Goal: Information Seeking & Learning: Learn about a topic

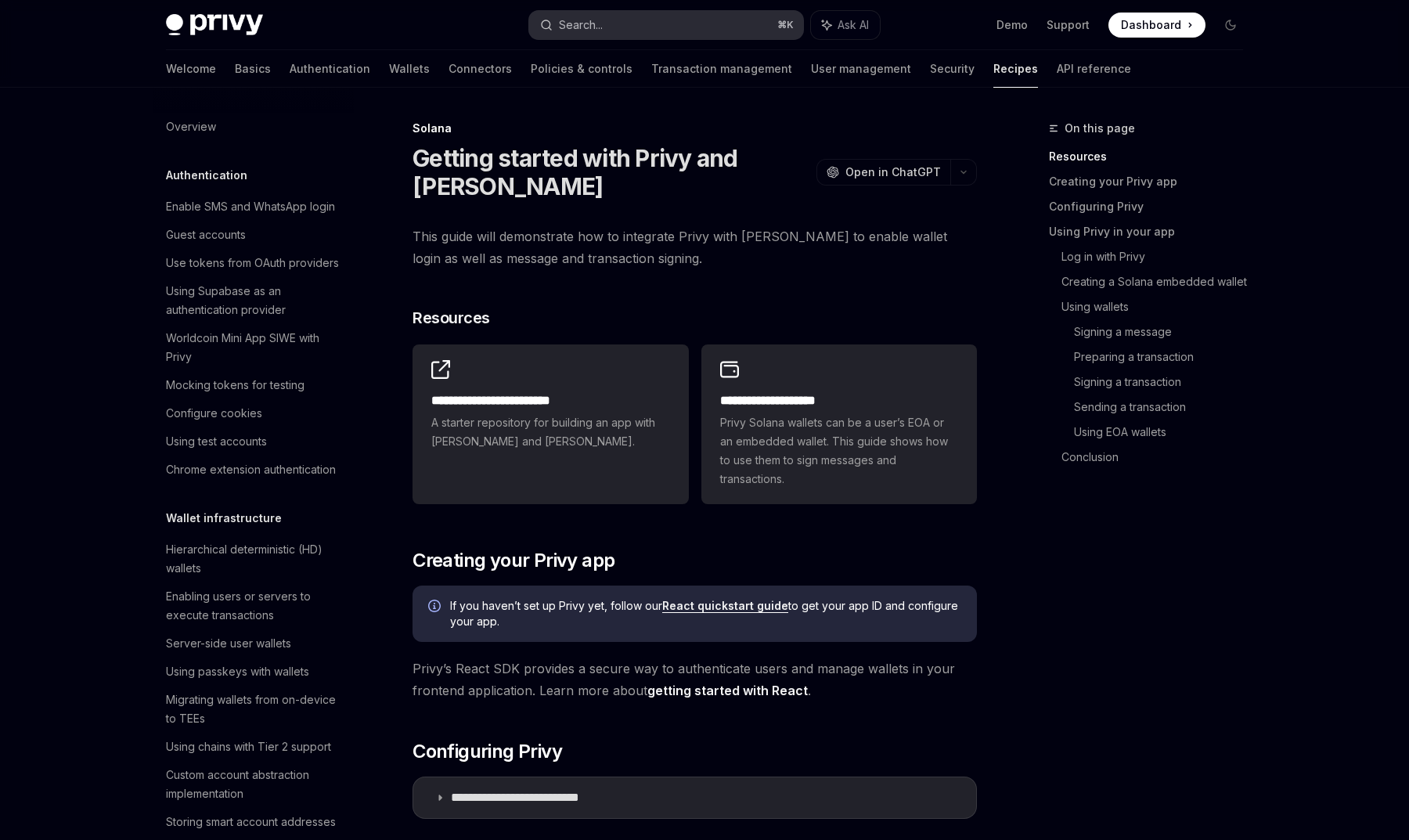
click at [598, 29] on div "Search..." at bounding box center [581, 25] width 44 height 19
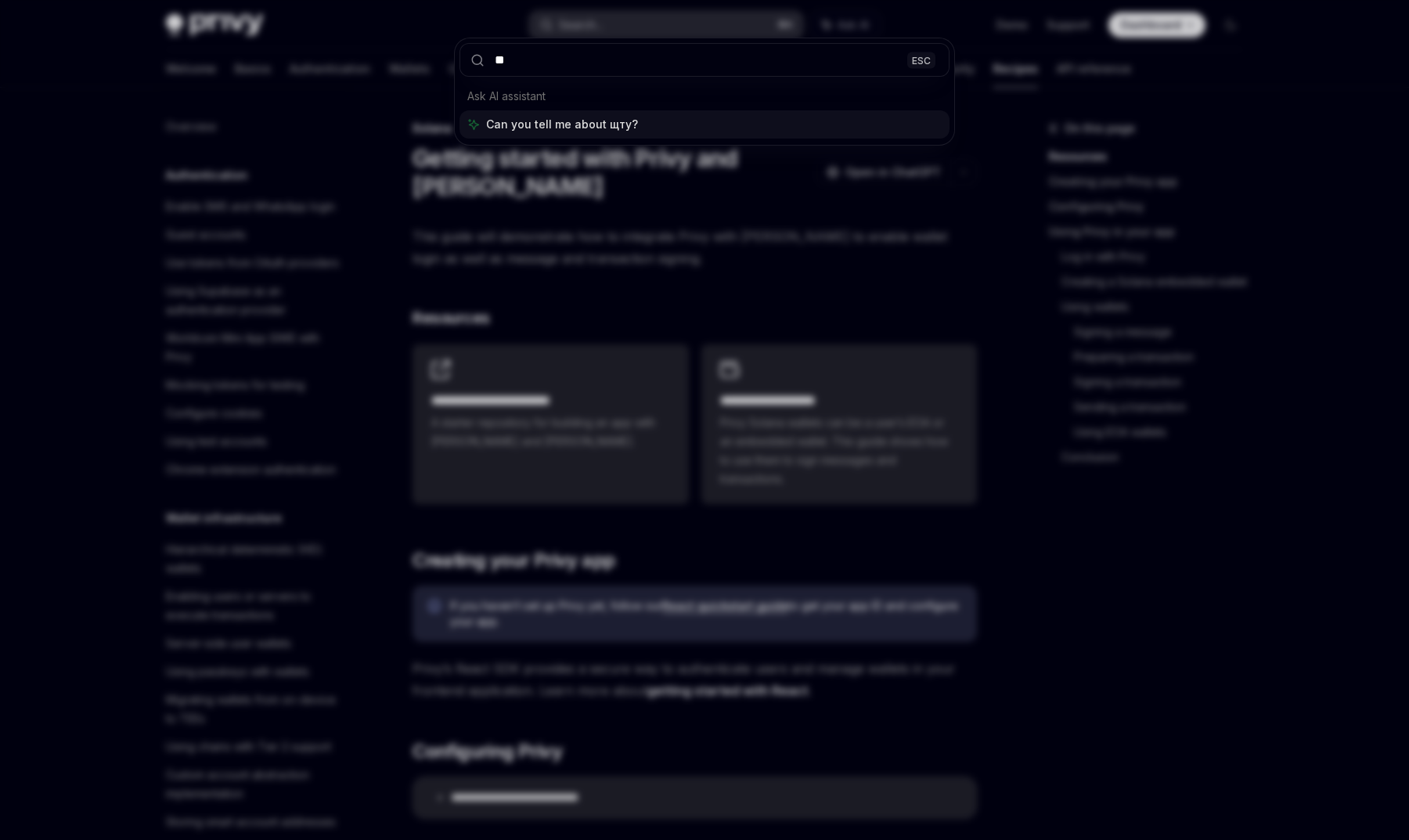
type input "*"
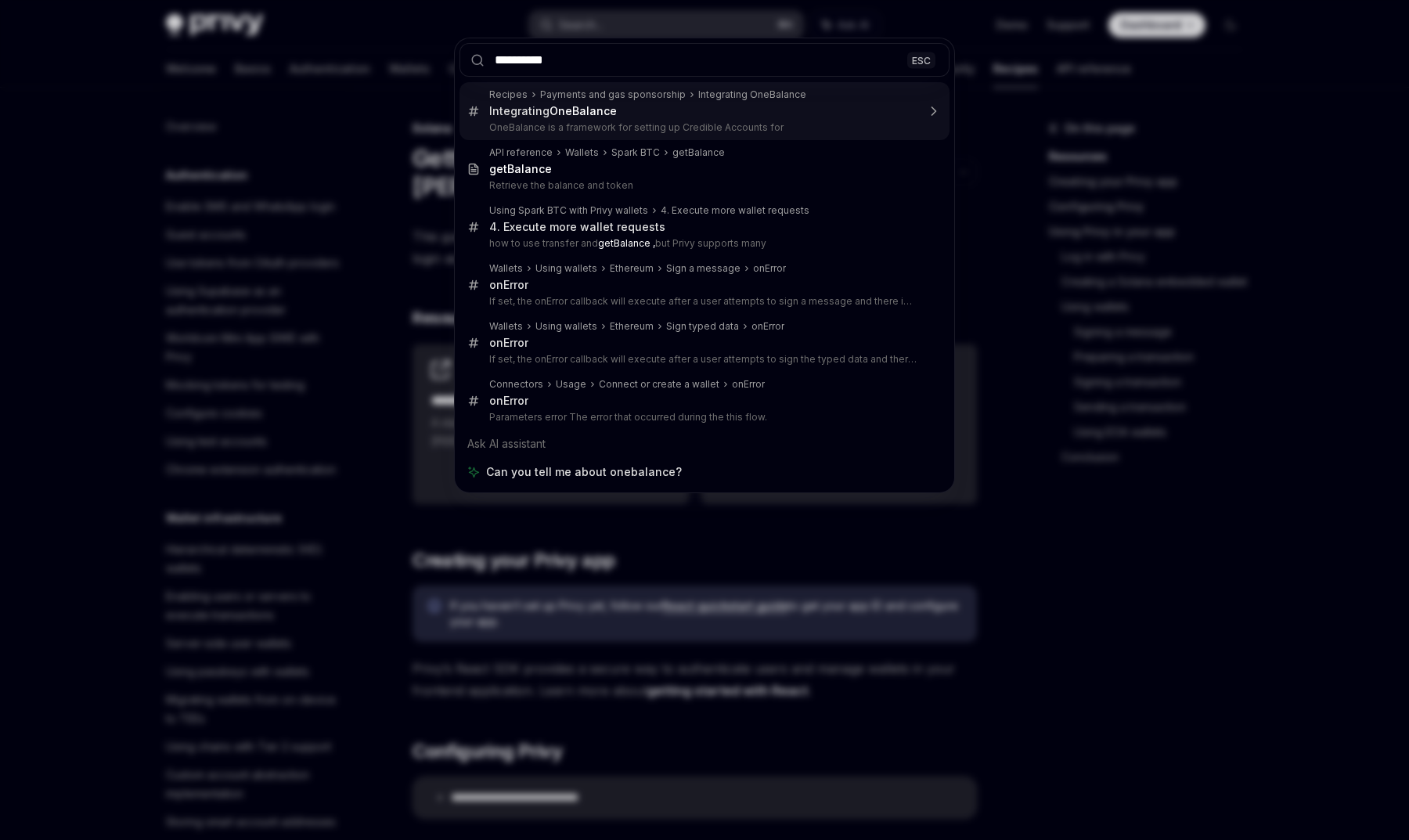
type input "*********"
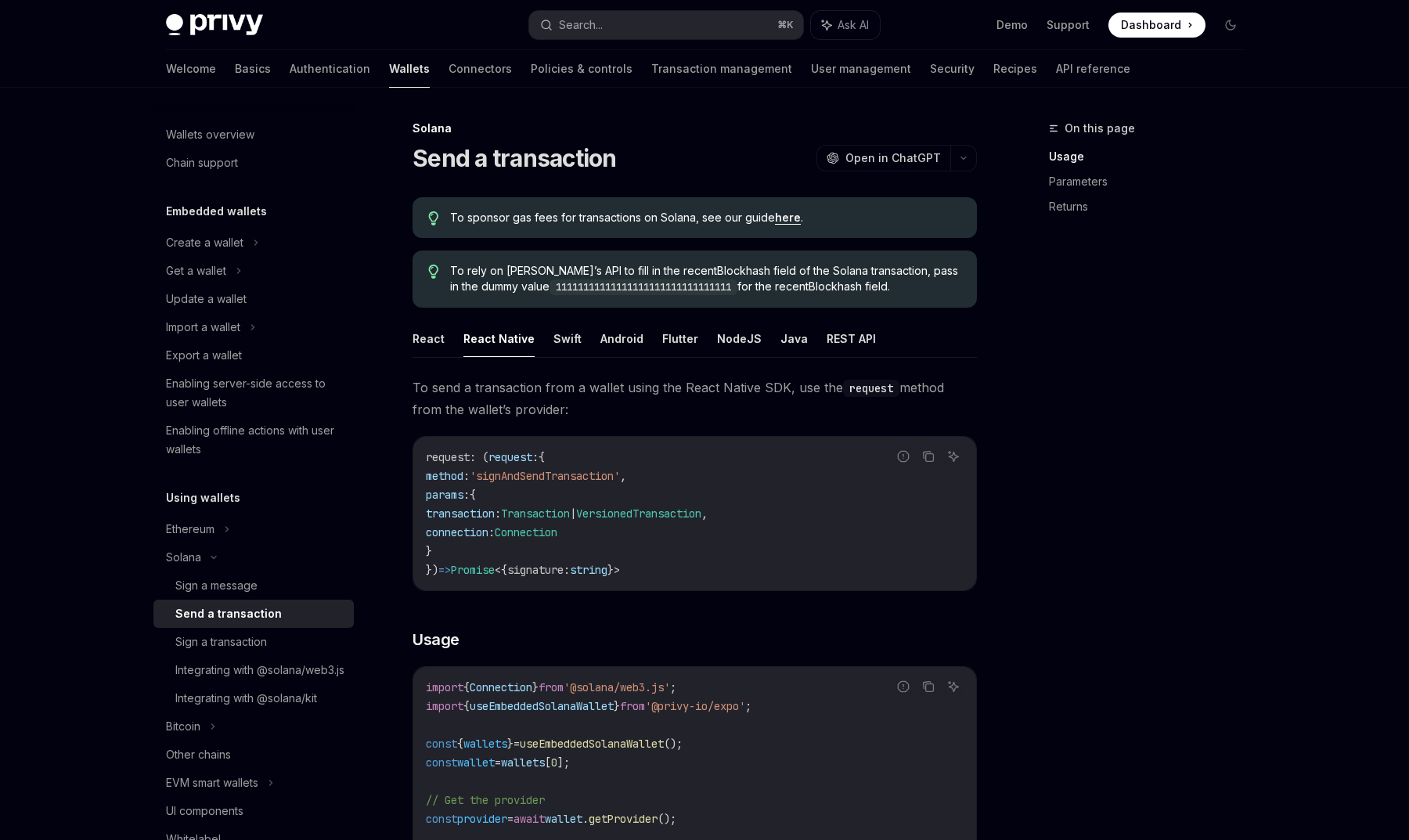
scroll to position [39, 0]
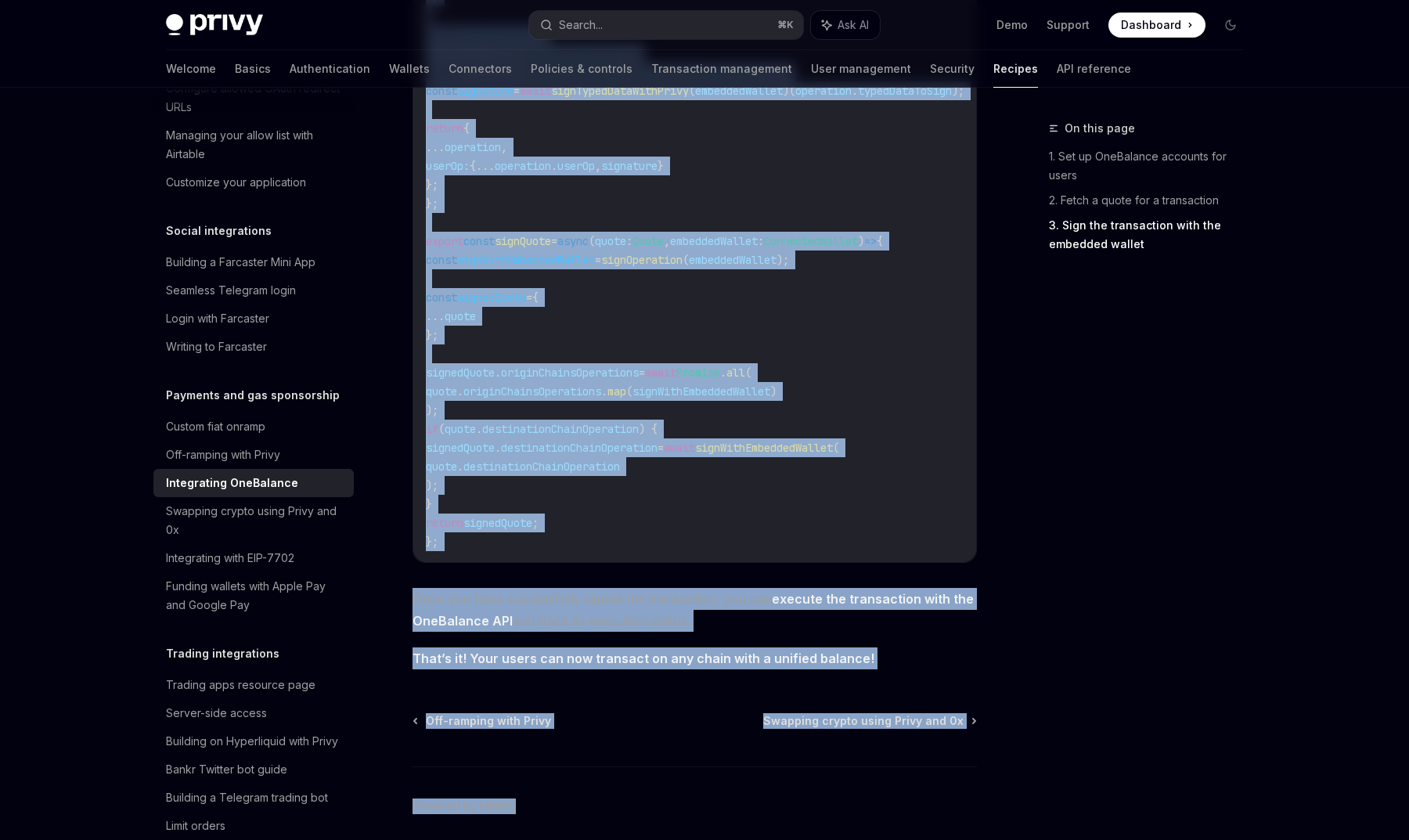
scroll to position [1323, 0]
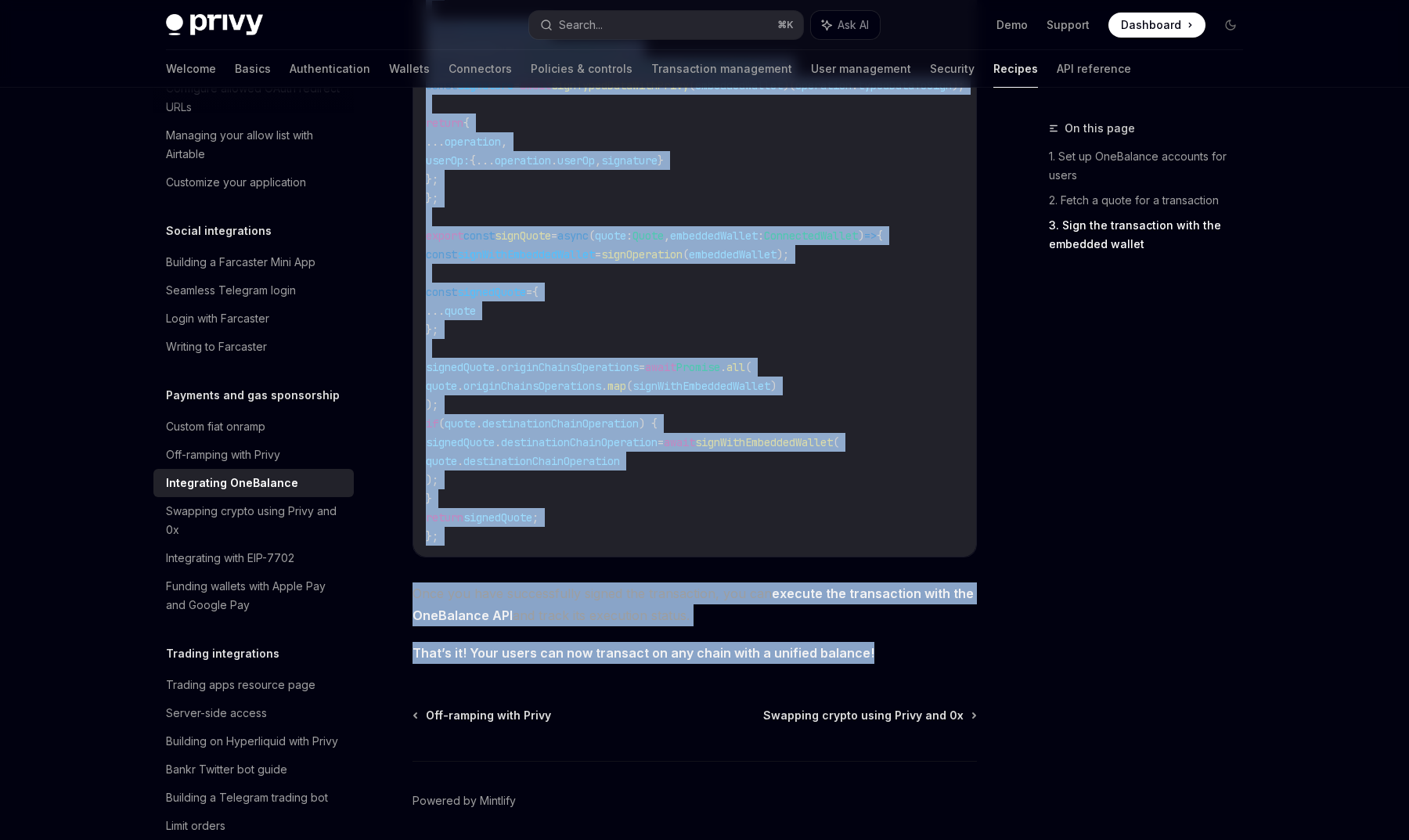
drag, startPoint x: 411, startPoint y: 144, endPoint x: 876, endPoint y: 666, distance: 699.1
copy div "Integrating OneBalance OpenAI Open in ChatGPT OpenAI Open in ChatGPT OneBalance…"
click at [653, 543] on code "// below interface corresponds to ChainOperationSwaggerDto on OneBalance Swagge…" at bounding box center [738, 95] width 627 height 902
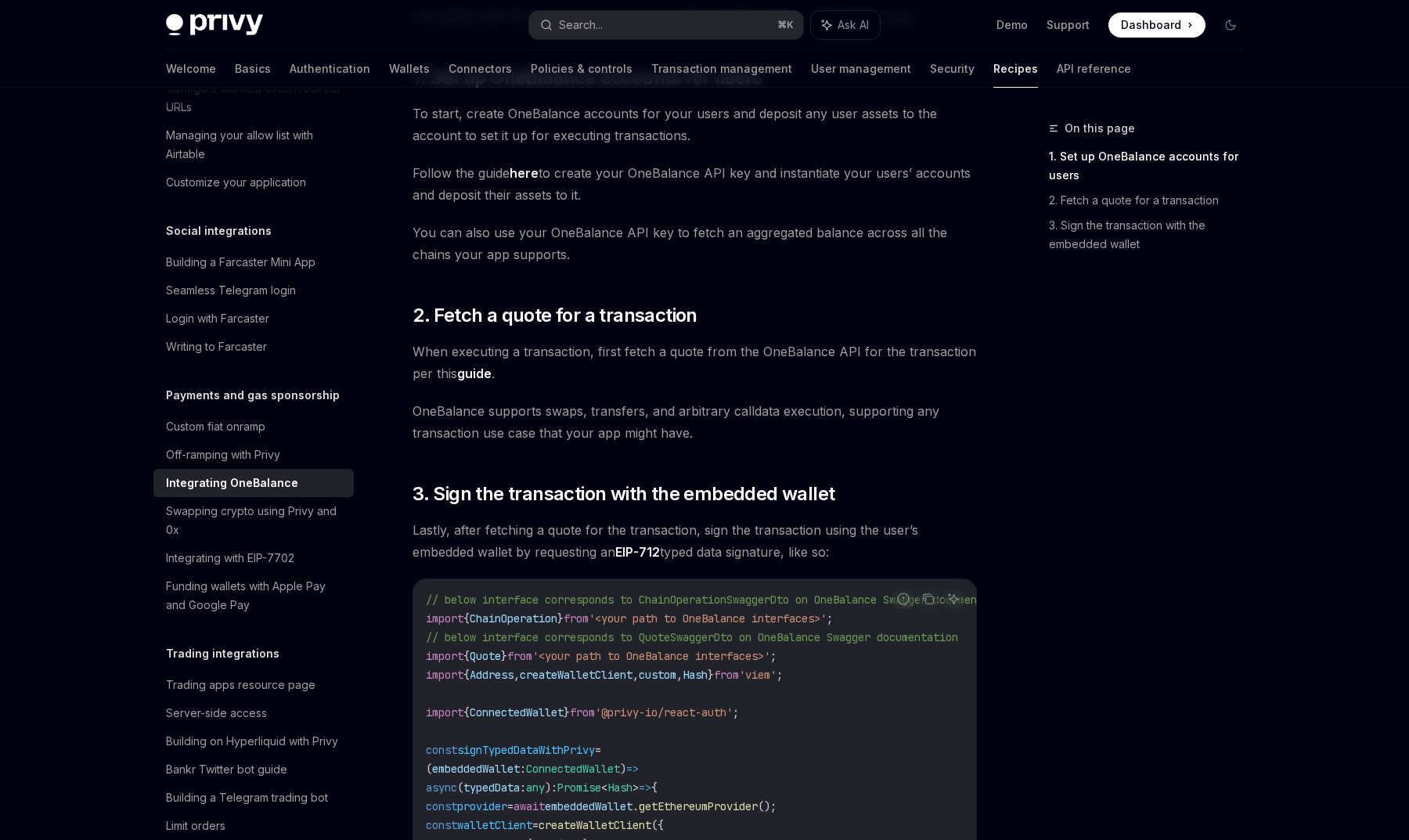
scroll to position [365, 0]
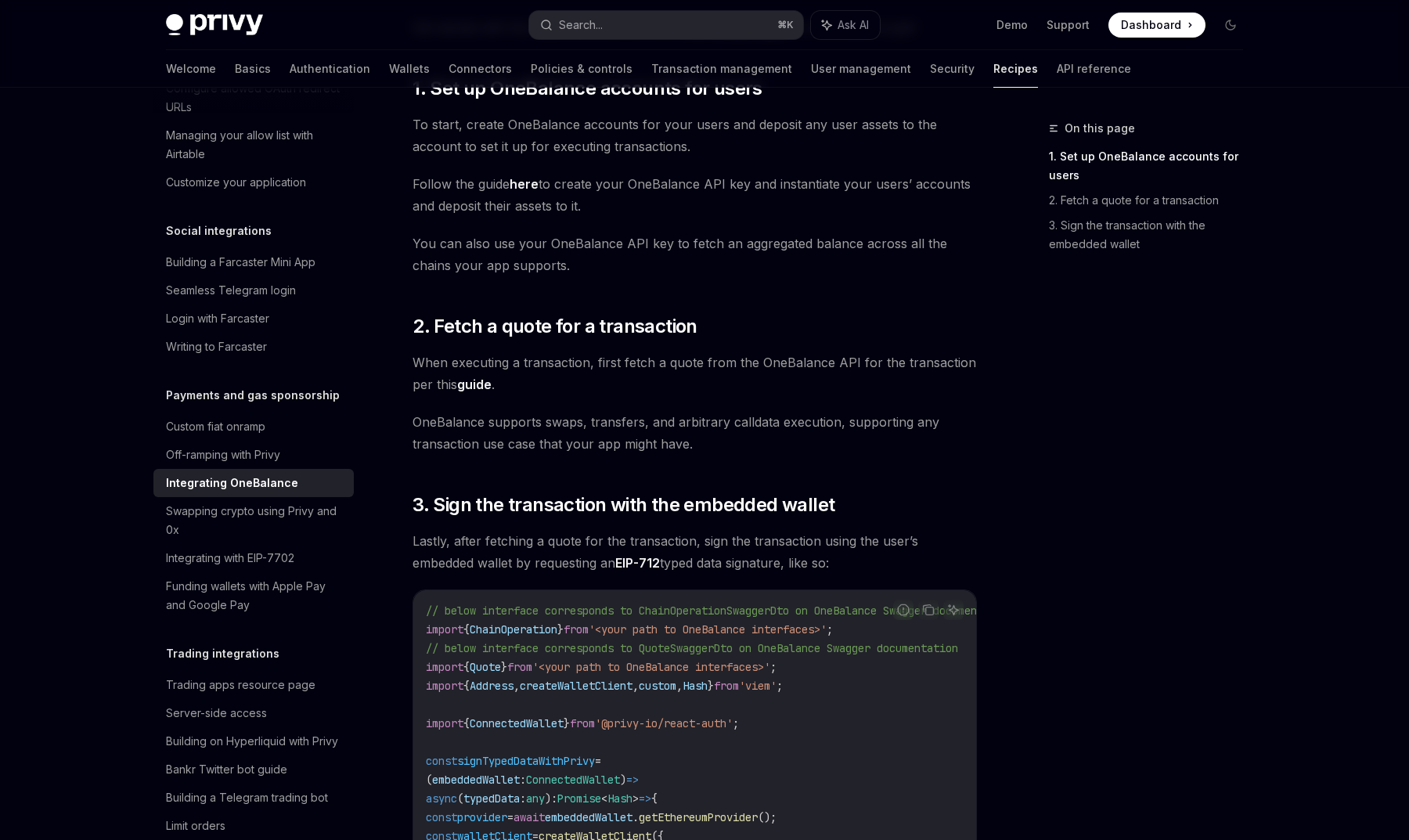
click at [485, 387] on link "guide" at bounding box center [474, 384] width 35 height 16
